Goal: Navigation & Orientation: Understand site structure

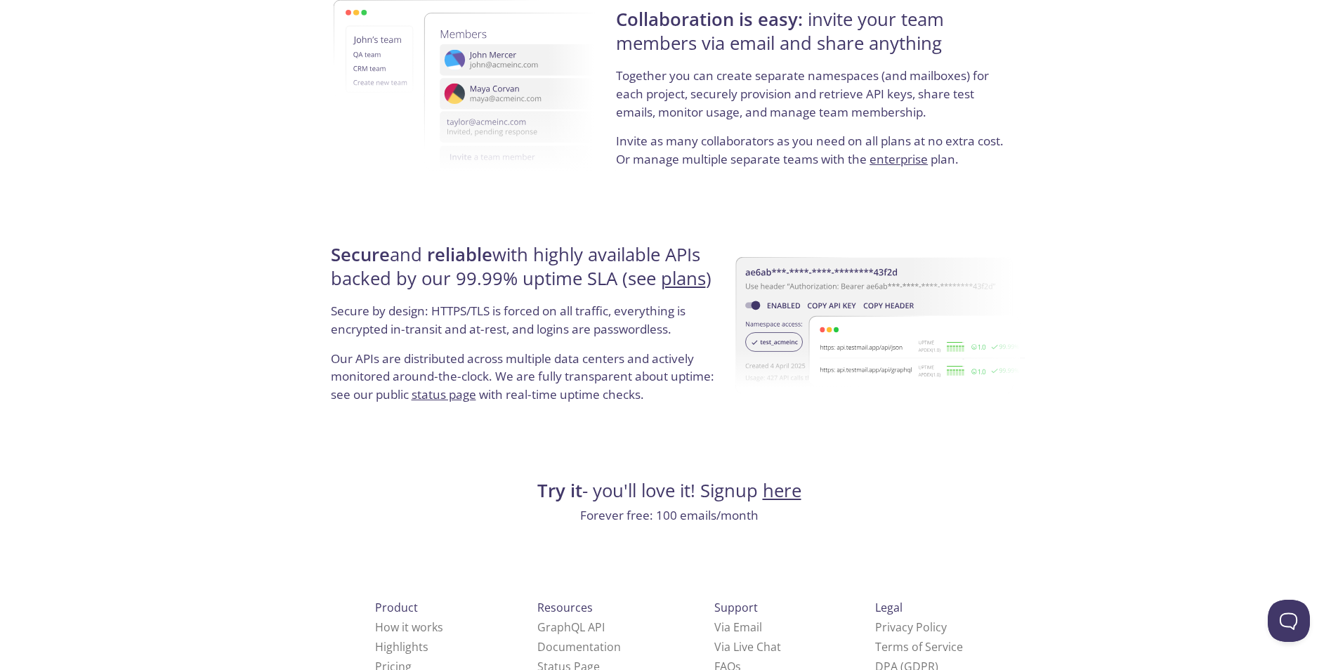
scroll to position [2541, 0]
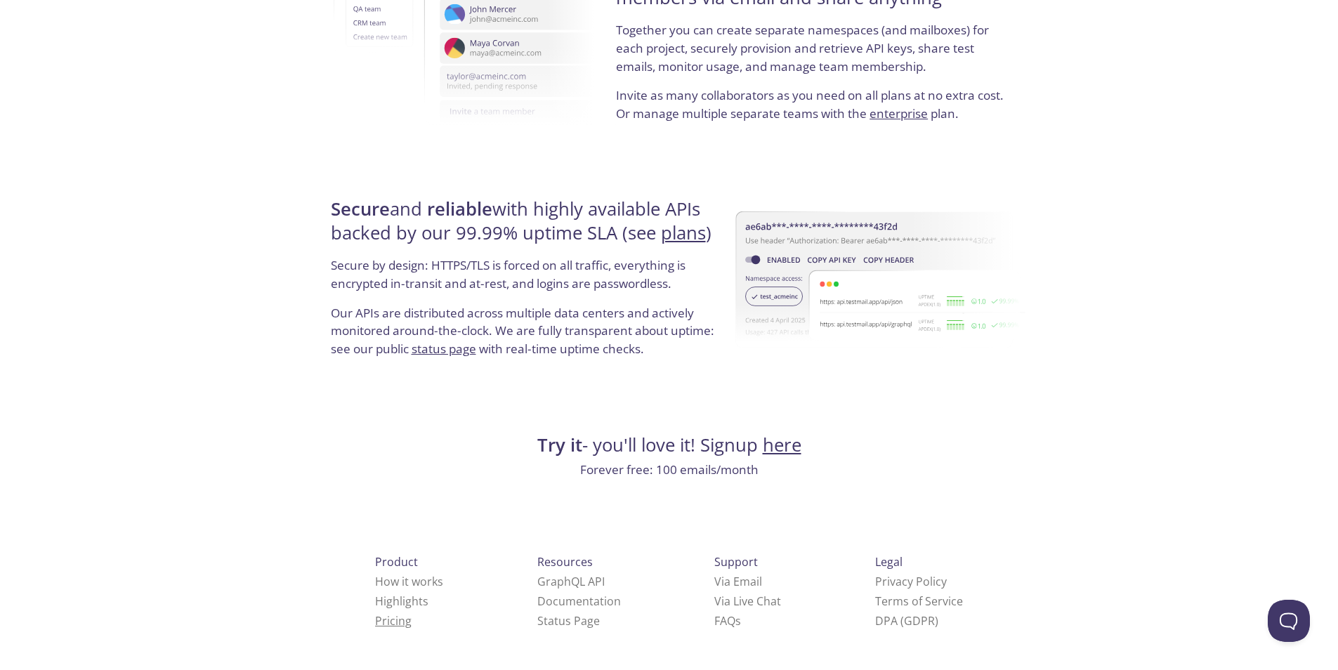
click at [375, 620] on link "Pricing" at bounding box center [393, 620] width 37 height 15
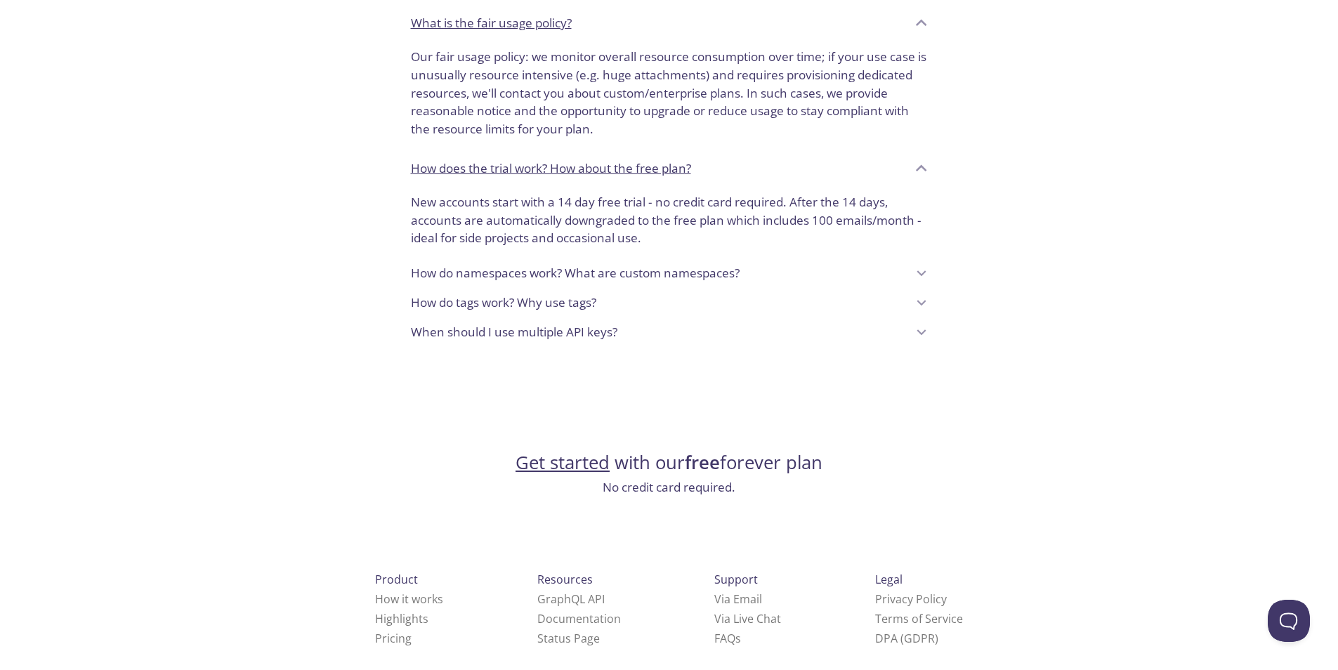
scroll to position [1052, 0]
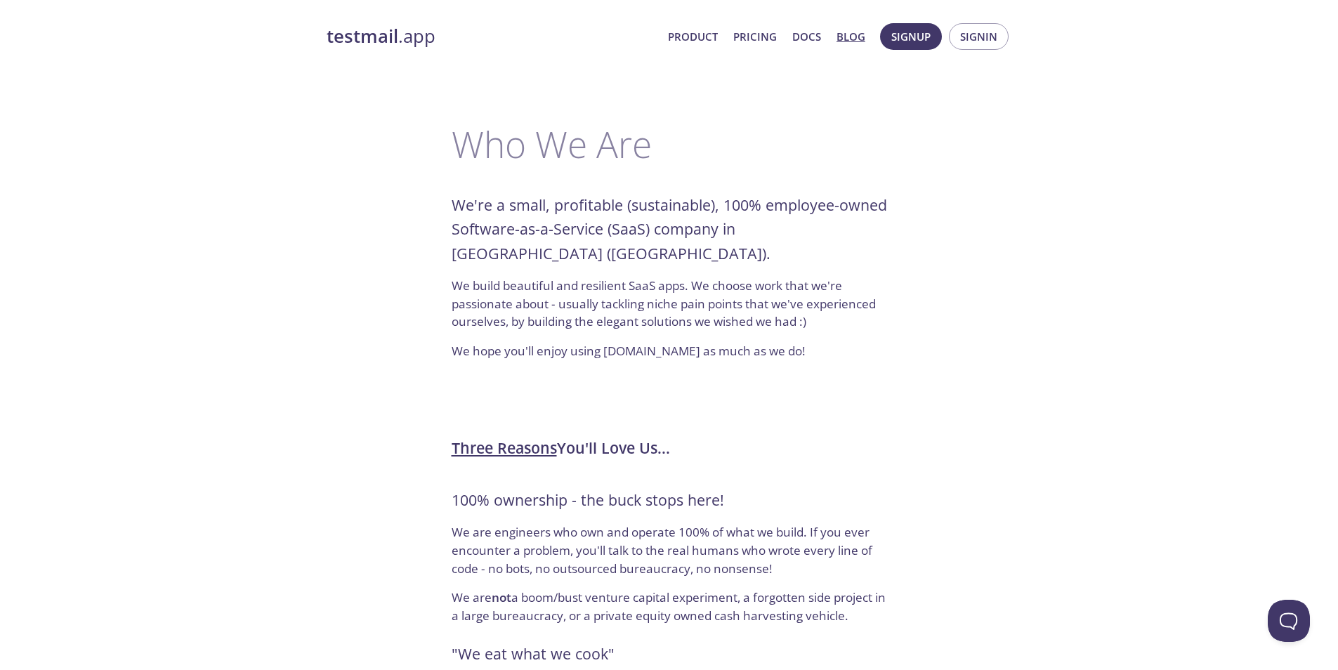
click at [845, 37] on link "Blog" at bounding box center [850, 36] width 29 height 18
